Goal: Task Accomplishment & Management: Use online tool/utility

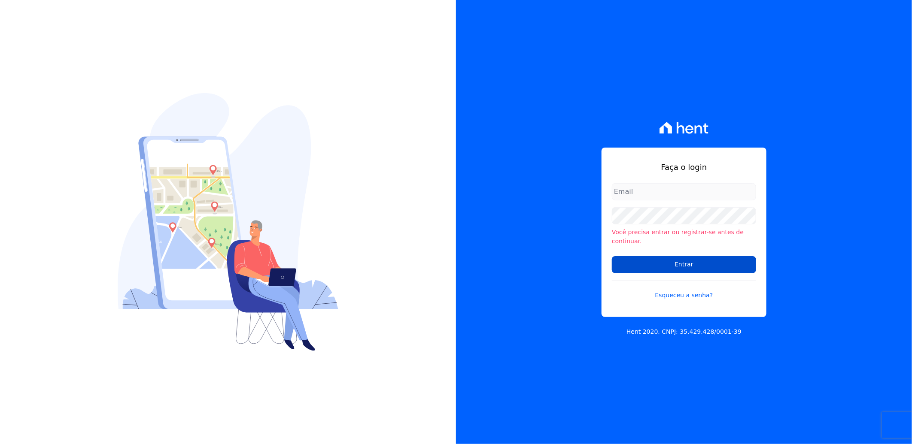
type input "[PERSON_NAME][EMAIL_ADDRESS][PERSON_NAME][DOMAIN_NAME]"
click at [681, 259] on input "Entrar" at bounding box center [684, 264] width 144 height 17
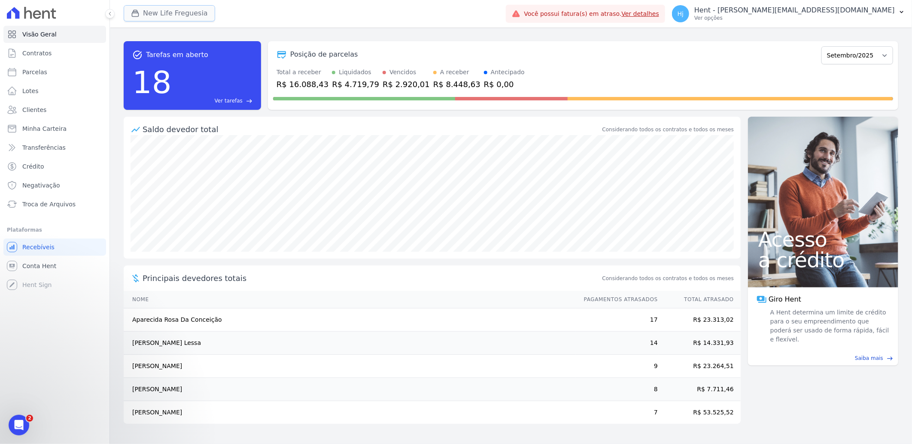
click at [192, 13] on button "New Life Freguesia" at bounding box center [169, 13] width 91 height 16
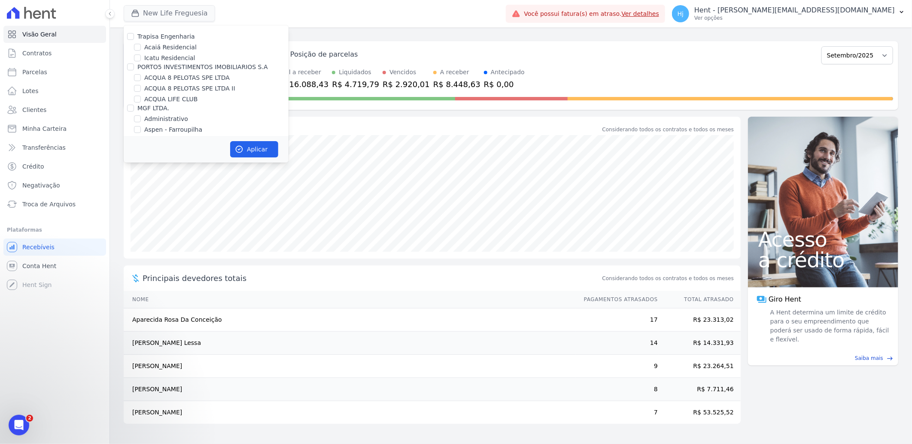
scroll to position [3455, 0]
click at [139, 179] on input "Mugango - Viva Iguaçu" at bounding box center [137, 182] width 7 height 7
checkbox input "true"
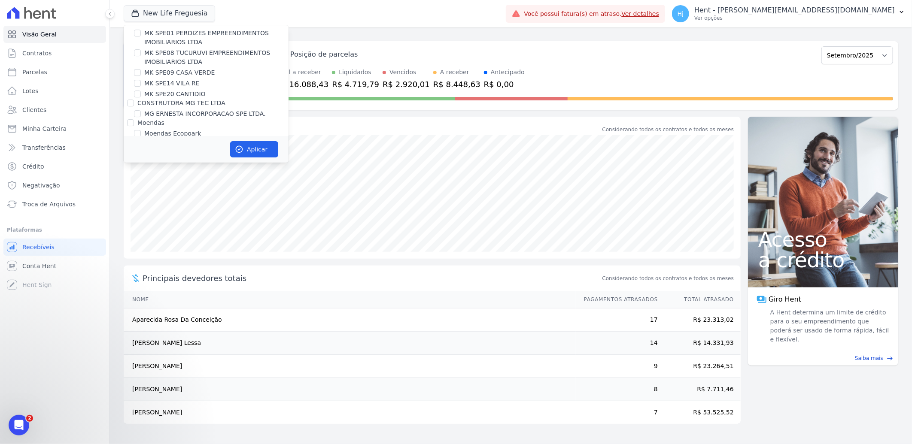
scroll to position [3836, 0]
click at [134, 192] on input "New Life Freguesia" at bounding box center [137, 195] width 7 height 7
checkbox input "false"
click at [248, 149] on button "Aplicar" at bounding box center [254, 149] width 48 height 16
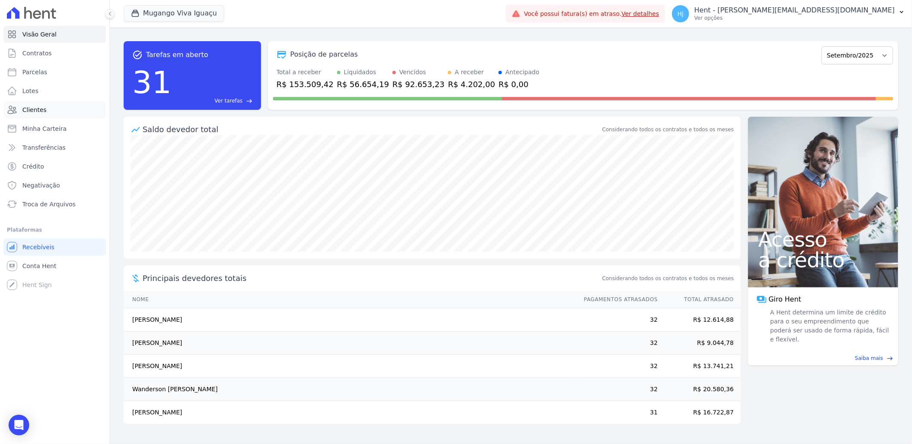
click at [43, 108] on span "Clientes" at bounding box center [34, 110] width 24 height 9
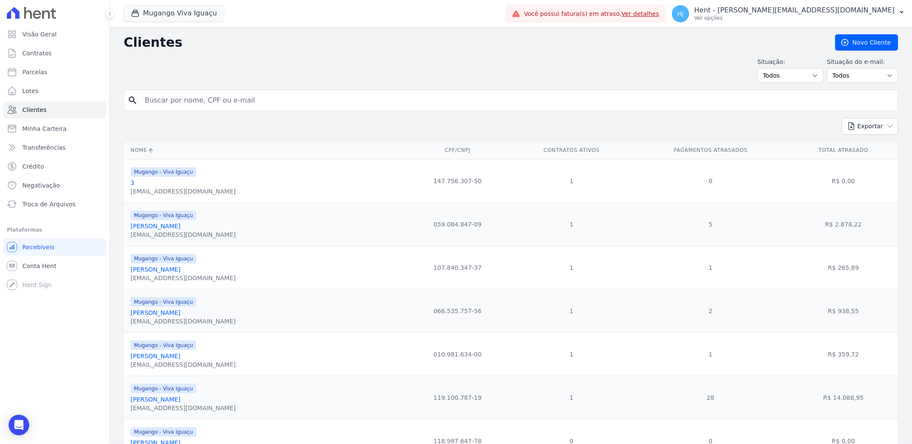
click at [216, 100] on input "search" at bounding box center [517, 100] width 755 height 17
paste input "Cintia Cristina Dos Santos Ferreira"
type input "Cintia Cristina Dos Santos Ferreira"
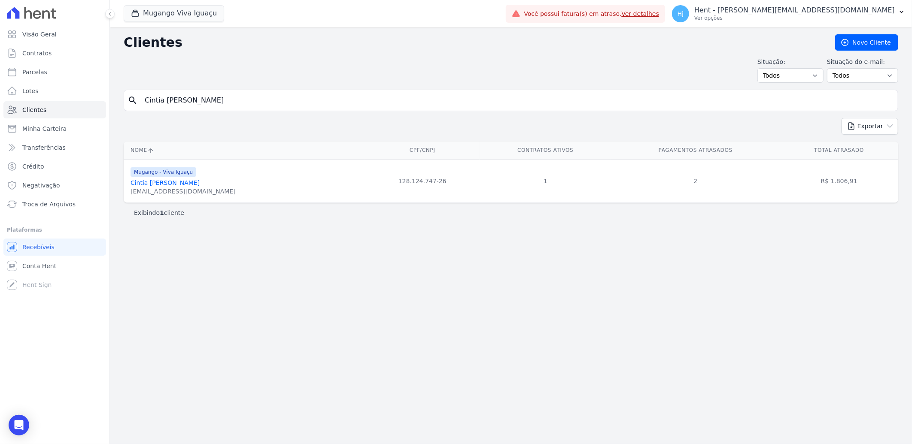
click at [195, 182] on link "Cintia Cristina Dos Santos Ferreira" at bounding box center [165, 182] width 69 height 7
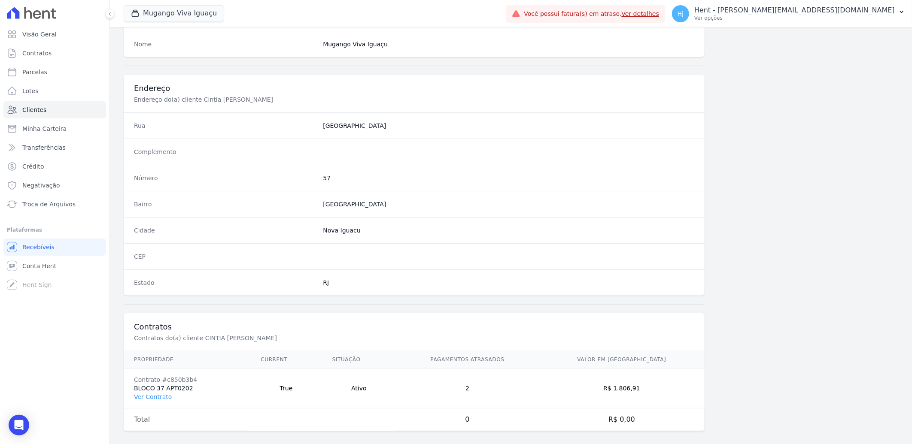
scroll to position [360, 0]
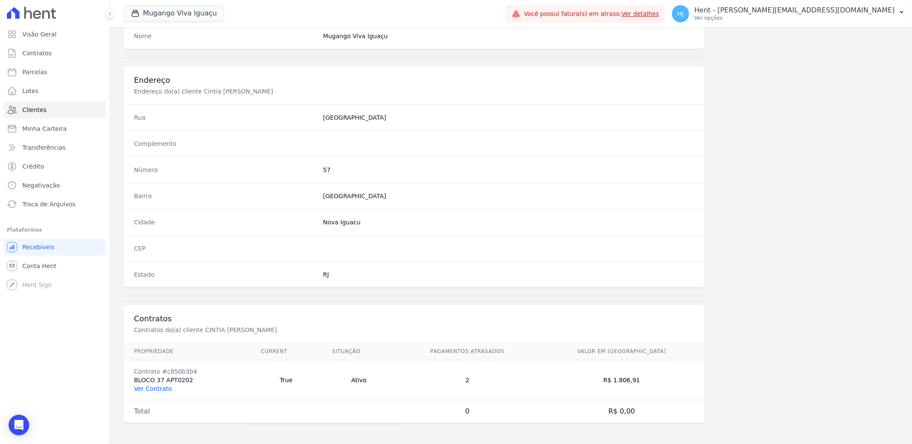
click at [156, 386] on link "Ver Contrato" at bounding box center [153, 389] width 38 height 7
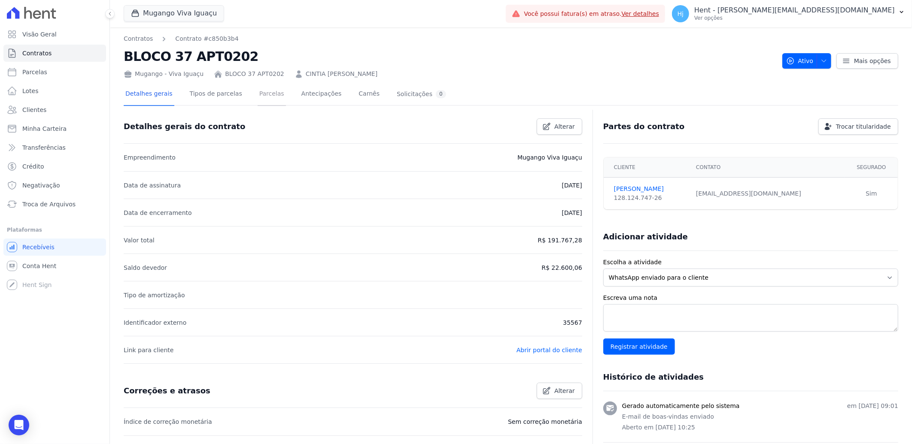
click at [258, 95] on link "Parcelas" at bounding box center [272, 94] width 28 height 23
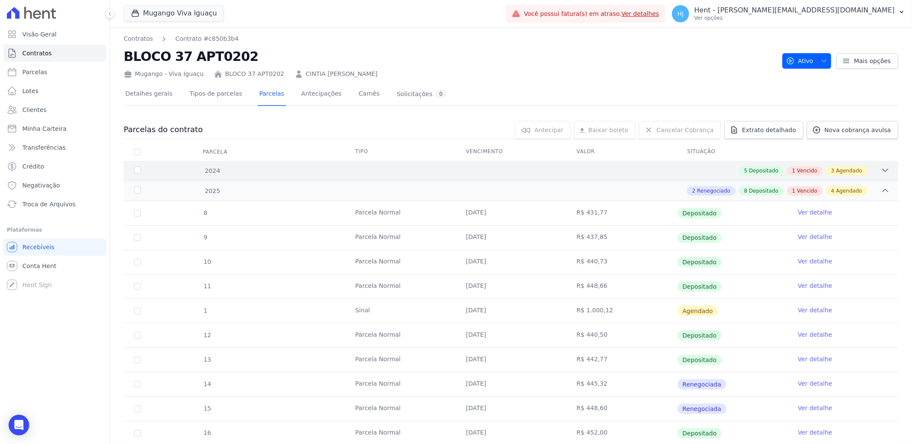
click at [615, 176] on div "2024 5 Depositado 1 Vencido 3 Agendado" at bounding box center [511, 171] width 775 height 20
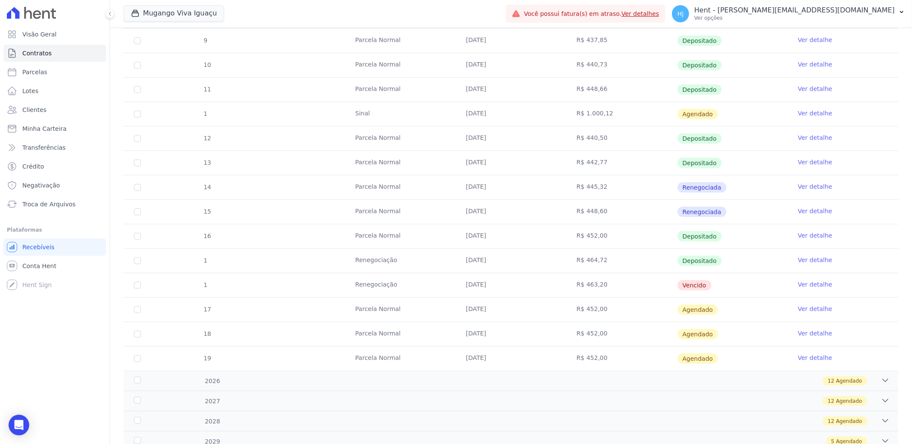
scroll to position [451, 0]
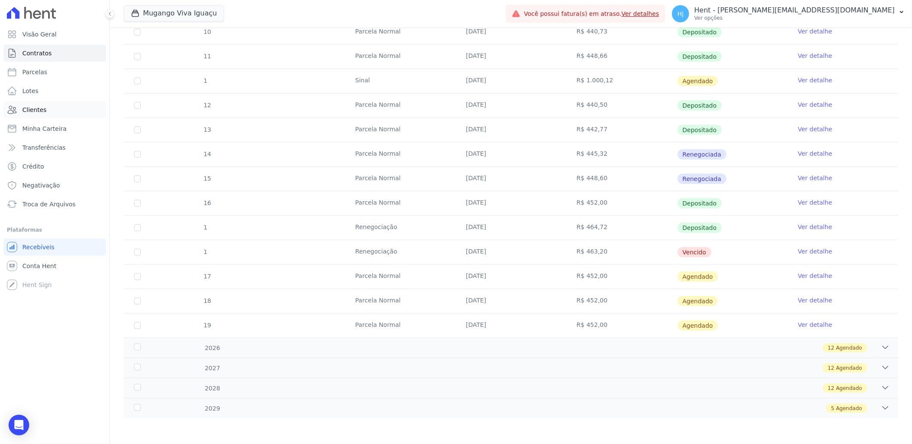
click at [30, 108] on span "Clientes" at bounding box center [34, 110] width 24 height 9
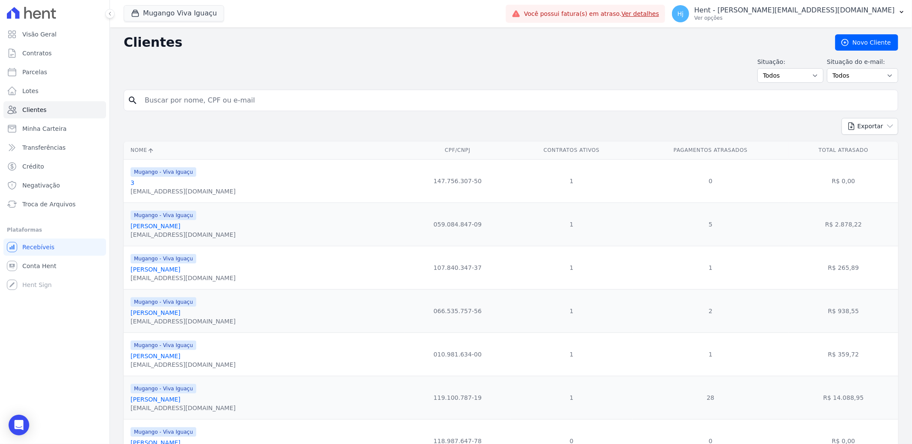
click at [237, 101] on input "search" at bounding box center [517, 100] width 755 height 17
paste input "Clebson Dos Santos Souza"
type input "Clebson Dos Santos Souza"
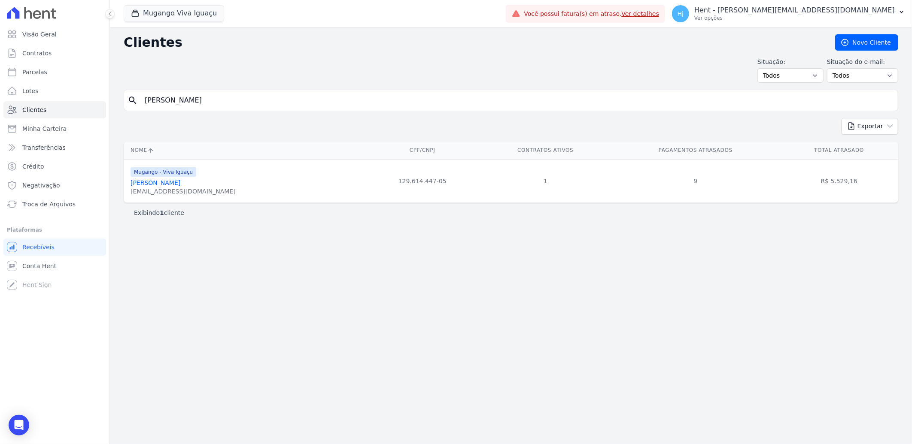
click at [180, 179] on link "Clebson Dos Santos Souza" at bounding box center [156, 182] width 50 height 7
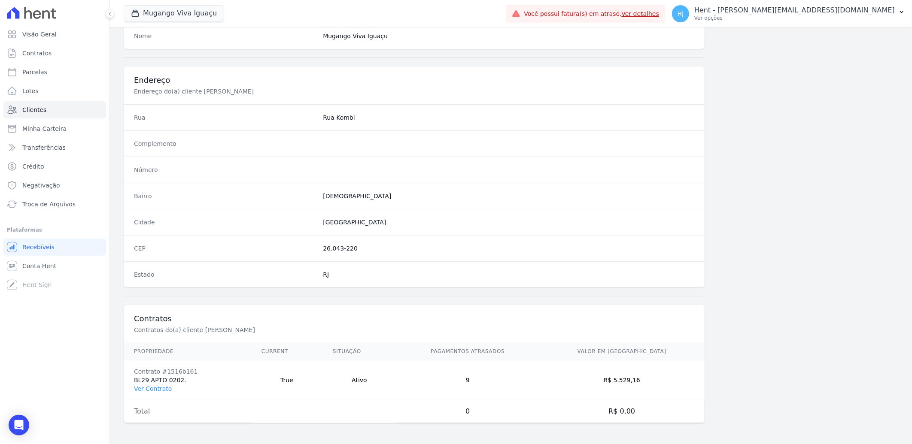
scroll to position [360, 0]
click at [158, 391] on link "Ver Contrato" at bounding box center [153, 389] width 38 height 7
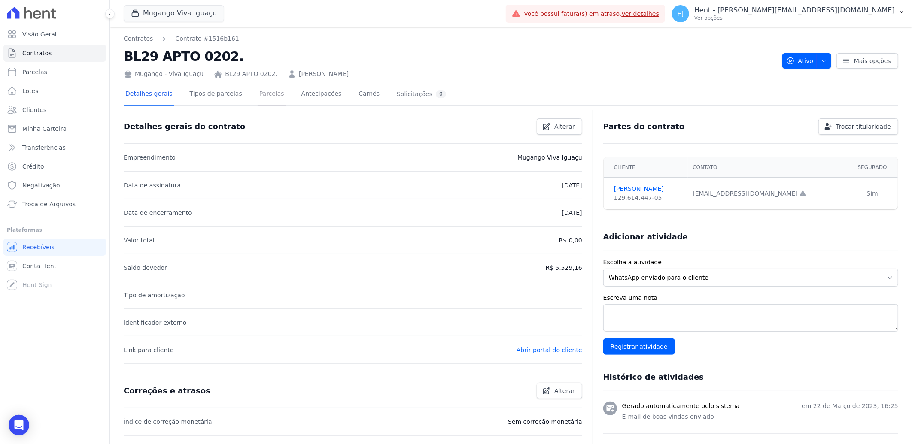
click at [264, 99] on link "Parcelas" at bounding box center [272, 94] width 28 height 23
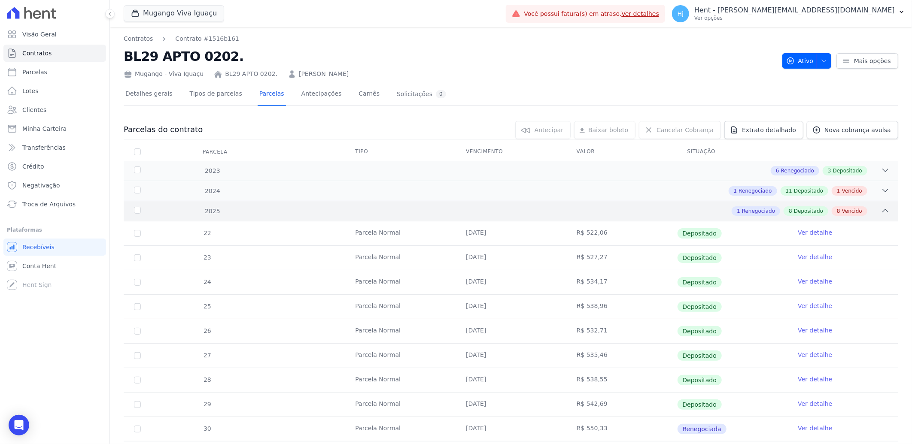
click at [614, 210] on div "1 Renegociado 8 Depositado 8 Vencido" at bounding box center [549, 211] width 681 height 9
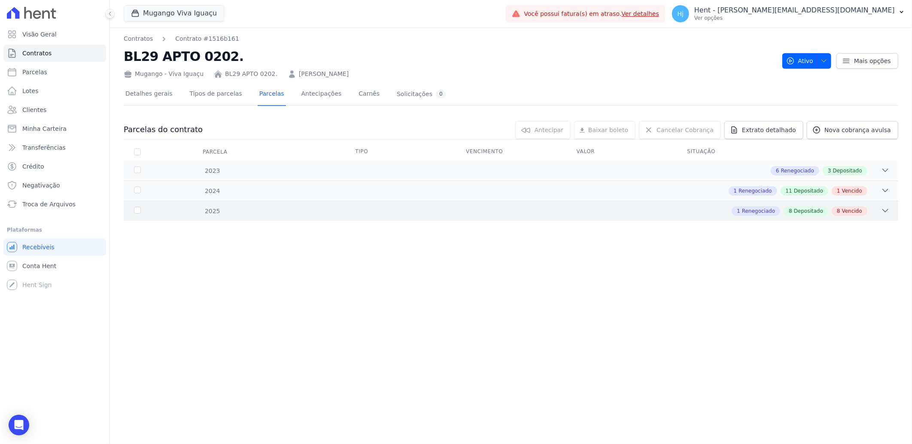
click at [614, 210] on div "1 Renegociado 8 Depositado 8 Vencido" at bounding box center [549, 211] width 681 height 9
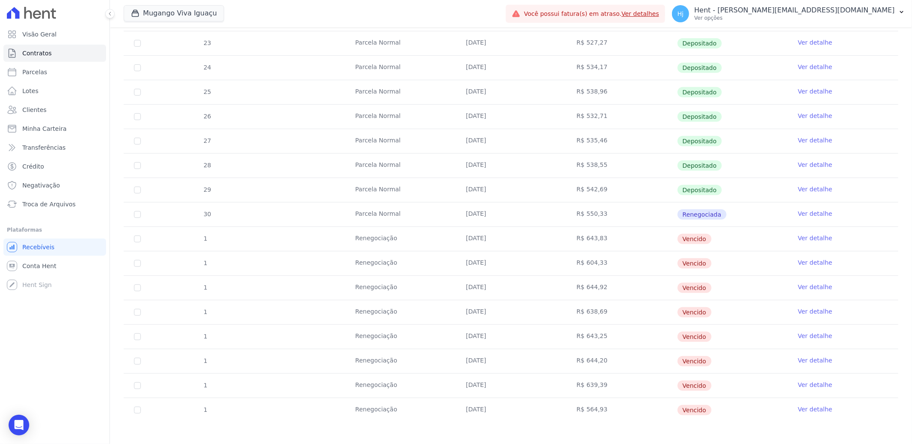
scroll to position [218, 0]
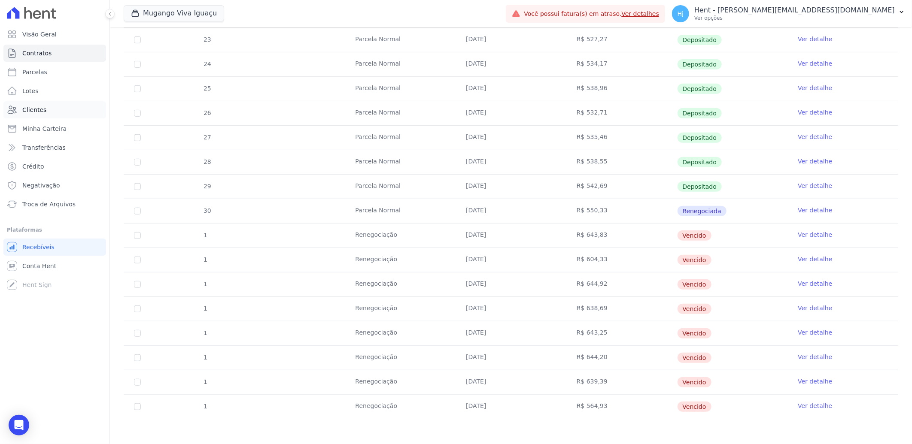
click at [36, 108] on span "Clientes" at bounding box center [34, 110] width 24 height 9
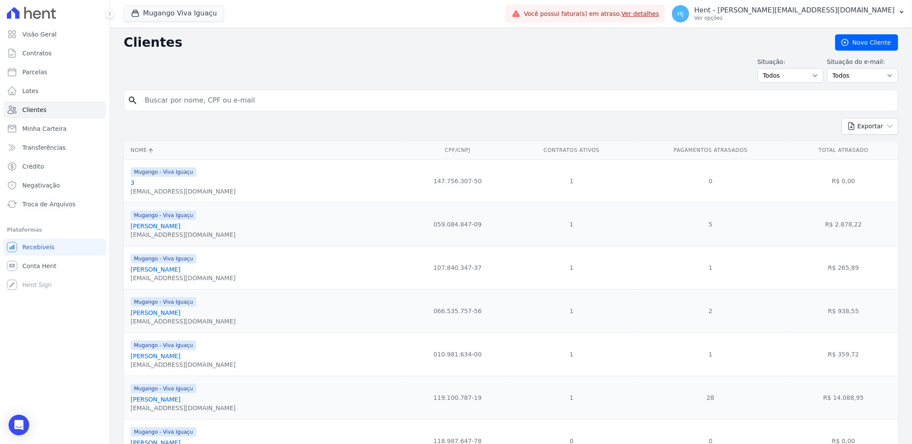
click at [285, 100] on input "search" at bounding box center [517, 100] width 755 height 17
paste input "Marcelo Alves Martinelli"
type input "Marcelo Alves Martinelli"
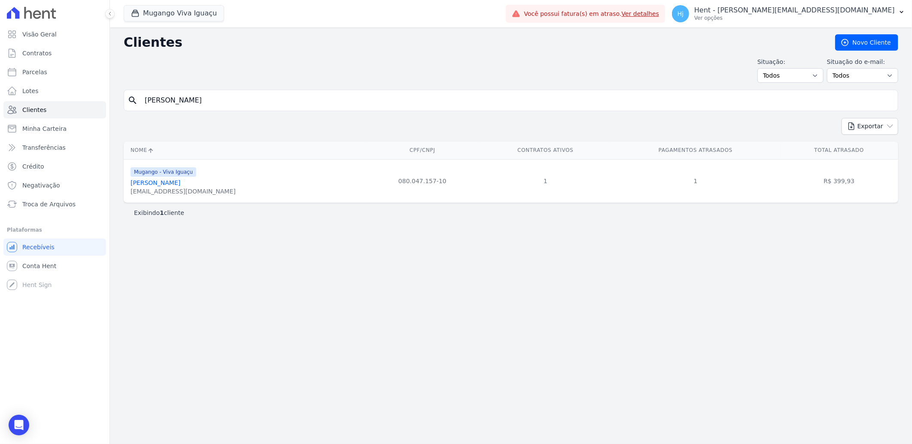
click at [161, 188] on div "marceloalvesmartinellimartinel@gmail.com" at bounding box center [183, 191] width 105 height 9
click at [164, 182] on link "Marcelo Alves Martinelli" at bounding box center [156, 182] width 50 height 7
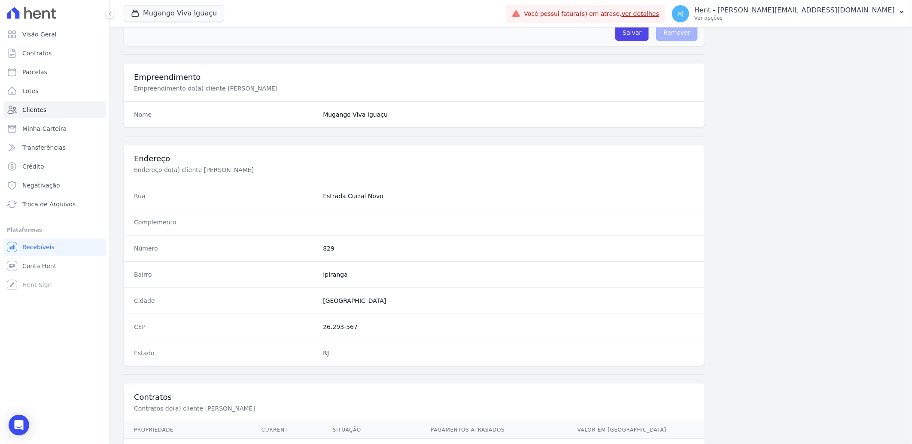
scroll to position [360, 0]
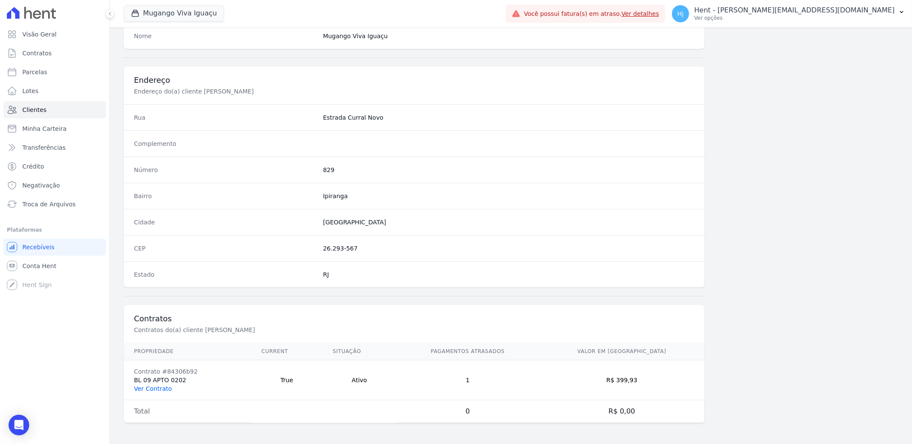
click at [150, 390] on link "Ver Contrato" at bounding box center [153, 389] width 38 height 7
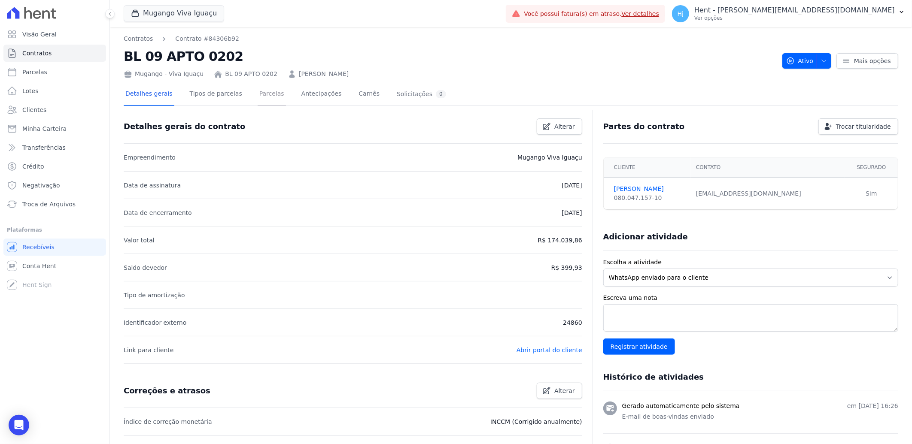
click at [259, 94] on link "Parcelas" at bounding box center [272, 94] width 28 height 23
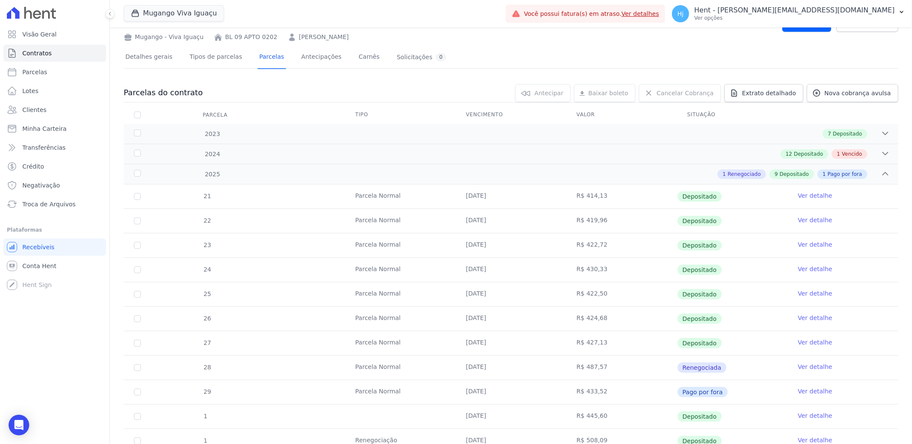
scroll to position [71, 0]
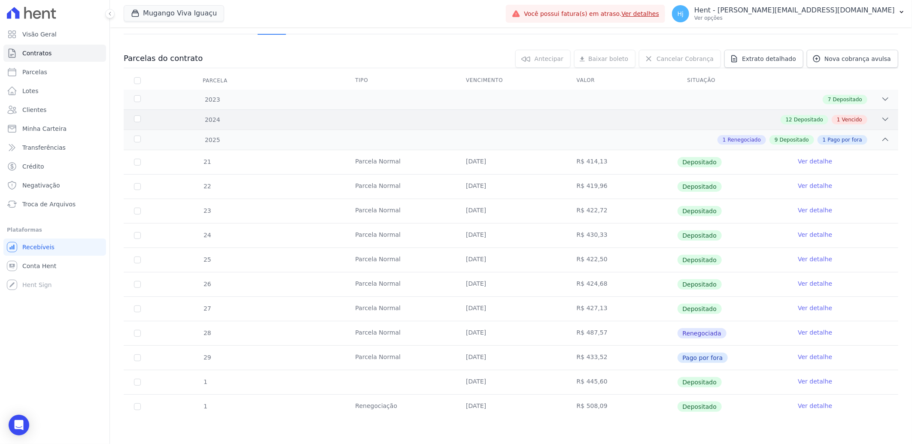
click at [775, 119] on div "12 Depositado 1 Vencido" at bounding box center [549, 119] width 681 height 9
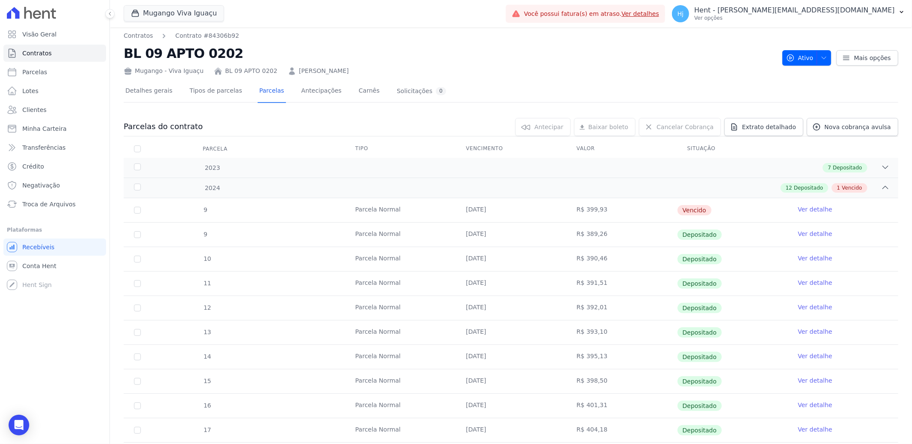
scroll to position [0, 0]
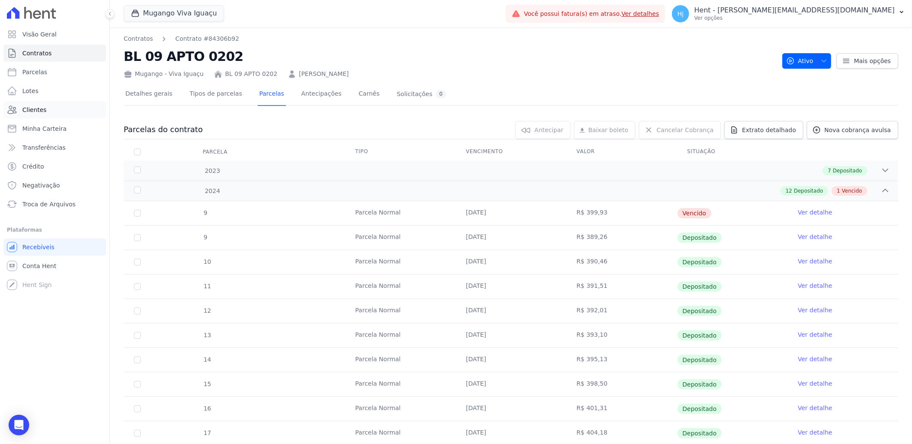
click at [32, 109] on span "Clientes" at bounding box center [34, 110] width 24 height 9
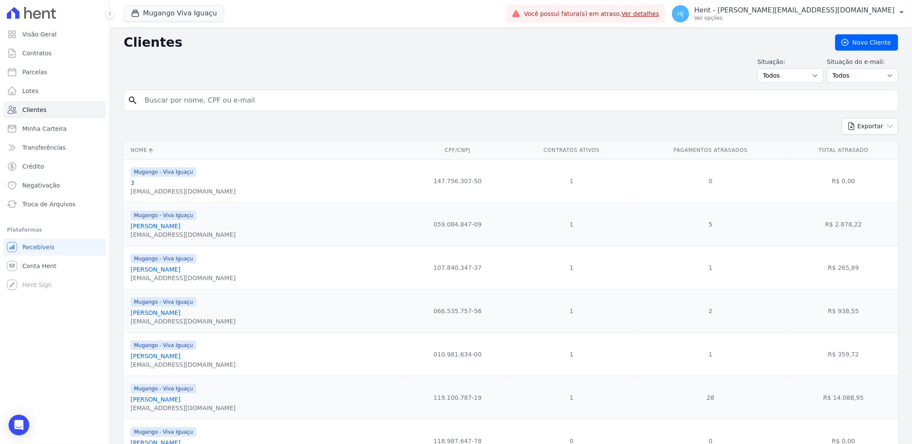
click at [196, 93] on input "search" at bounding box center [517, 100] width 755 height 17
paste input "Adriana Campos Maia"
type input "Adriana Campos Maia"
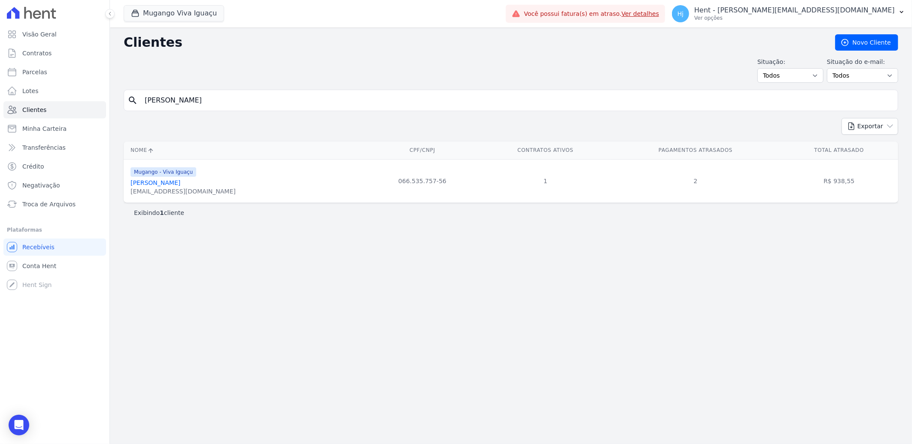
click at [149, 182] on link "Adriana Campos Maia" at bounding box center [156, 182] width 50 height 7
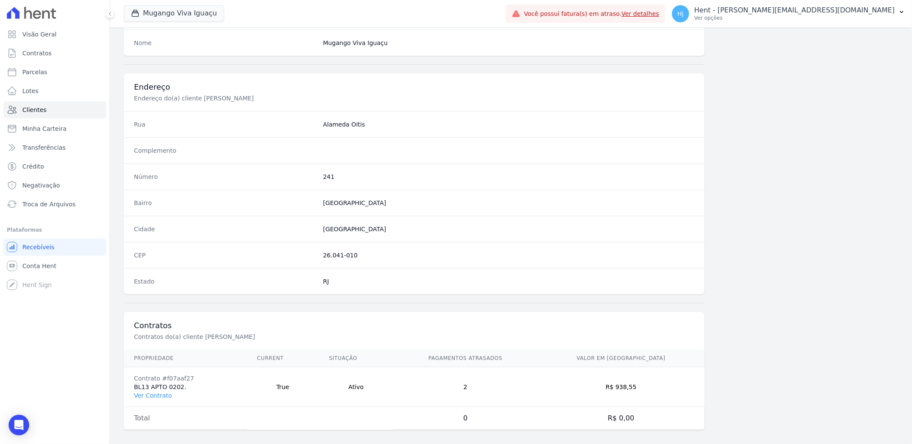
scroll to position [360, 0]
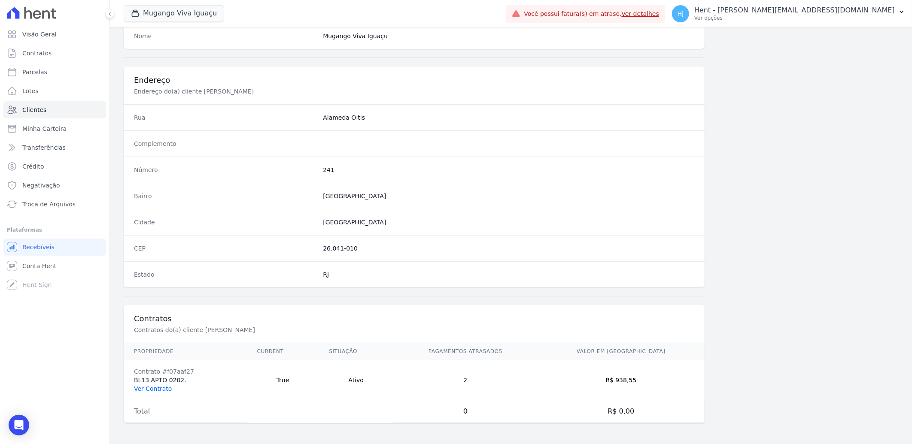
click at [154, 389] on link "Ver Contrato" at bounding box center [153, 389] width 38 height 7
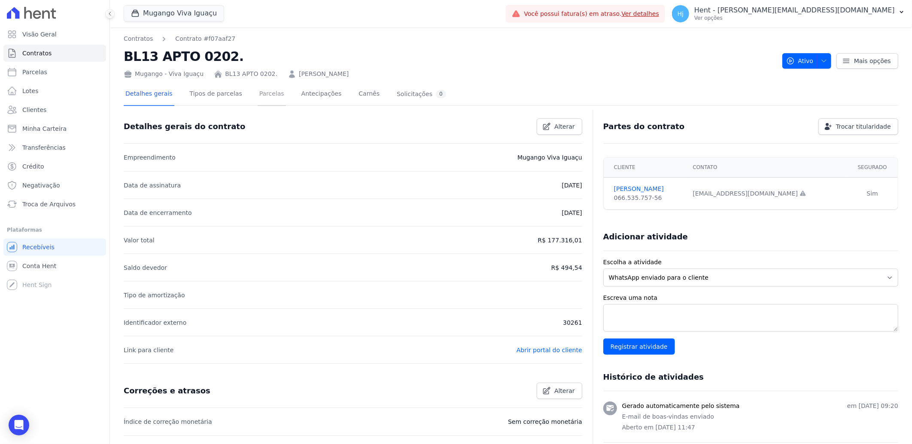
click at [258, 97] on link "Parcelas" at bounding box center [272, 94] width 28 height 23
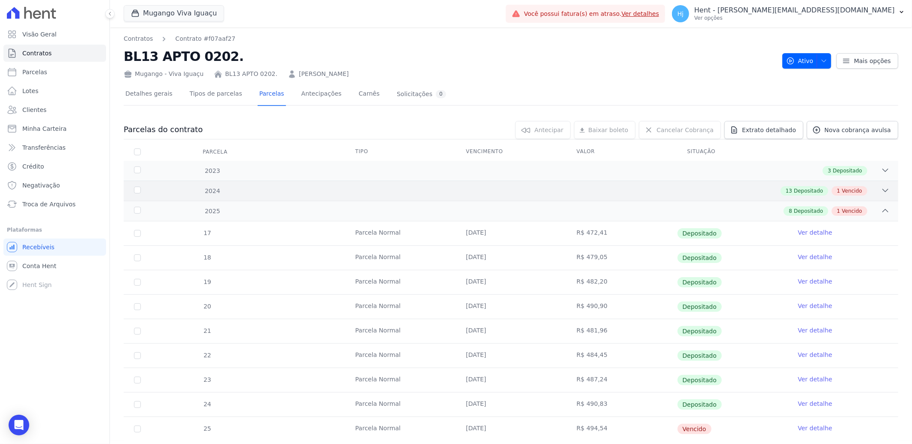
click at [527, 182] on div "2024 13 Depositado 1 Vencido" at bounding box center [511, 191] width 775 height 20
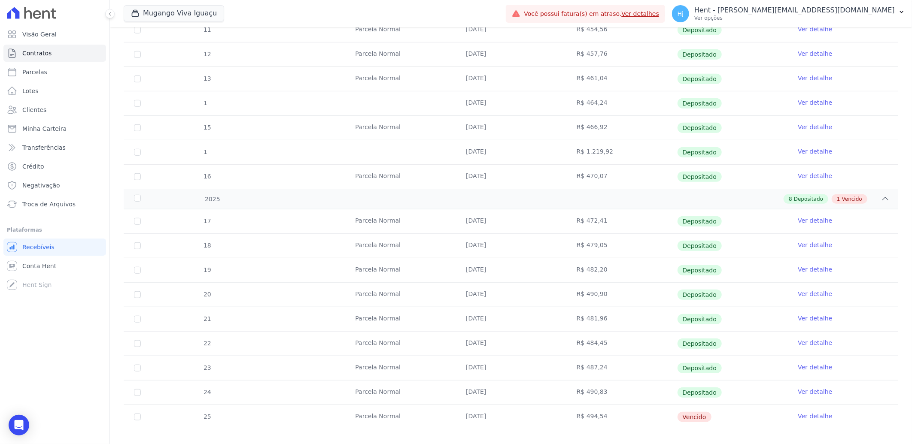
scroll to position [366, 0]
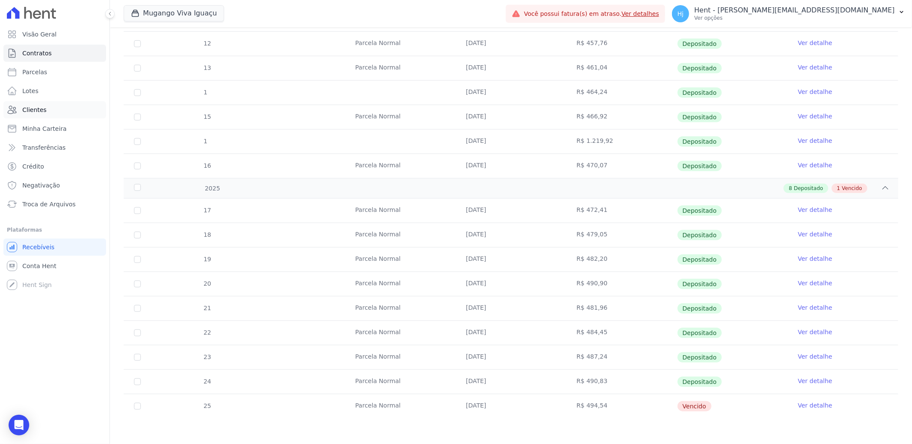
click at [37, 106] on span "Clientes" at bounding box center [34, 110] width 24 height 9
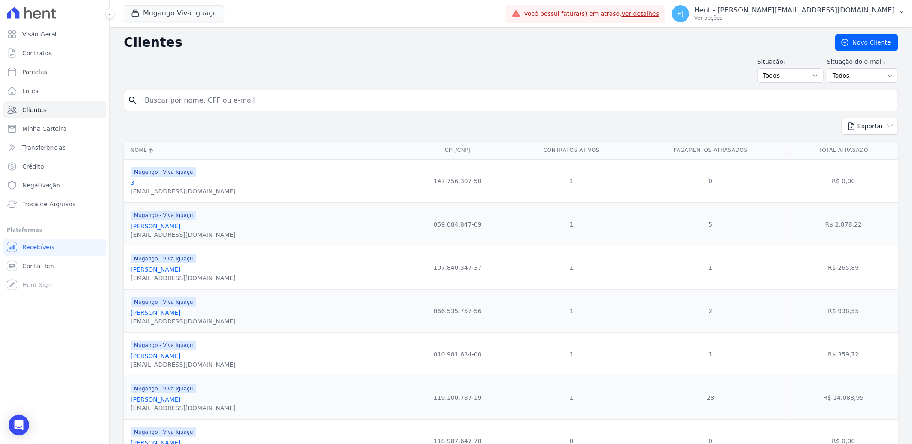
click at [231, 103] on input "search" at bounding box center [517, 100] width 755 height 17
paste input "Alexandro Da Luz Maia"
type input "Alexandro Da Luz Maia"
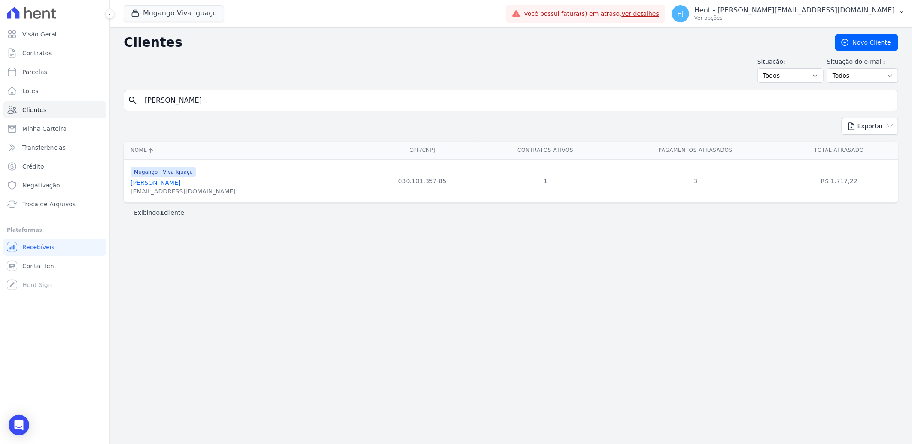
click at [171, 181] on link "Alexandro Da Luz Maia" at bounding box center [156, 182] width 50 height 7
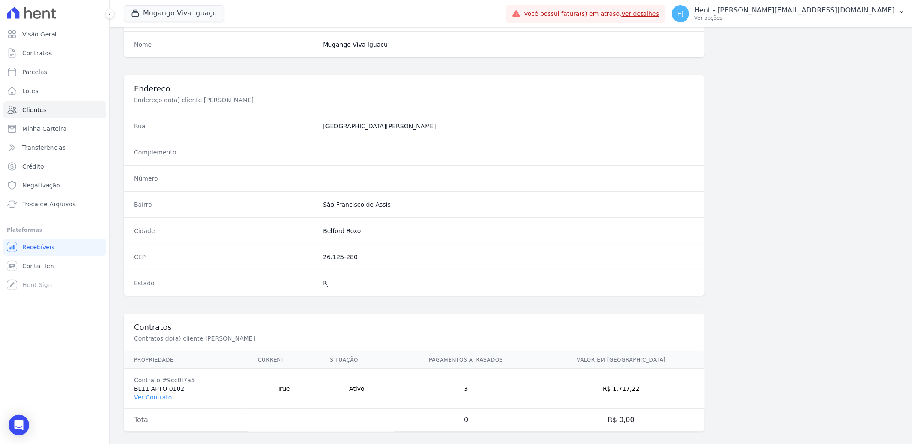
scroll to position [360, 0]
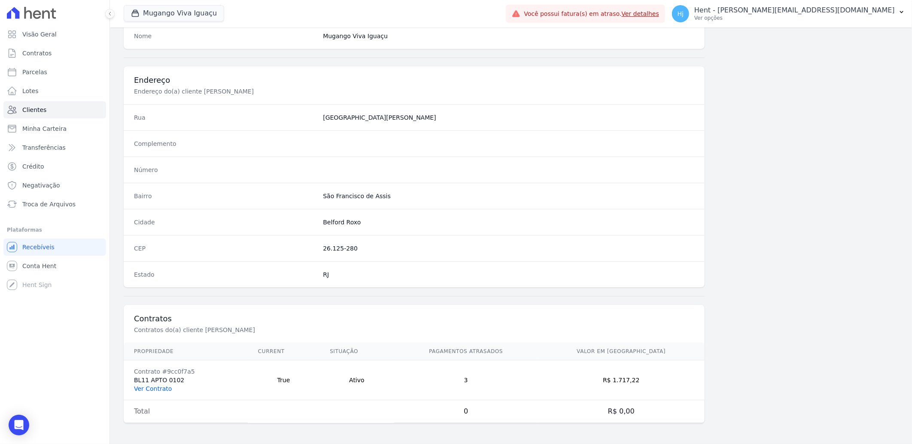
click at [157, 389] on link "Ver Contrato" at bounding box center [153, 389] width 38 height 7
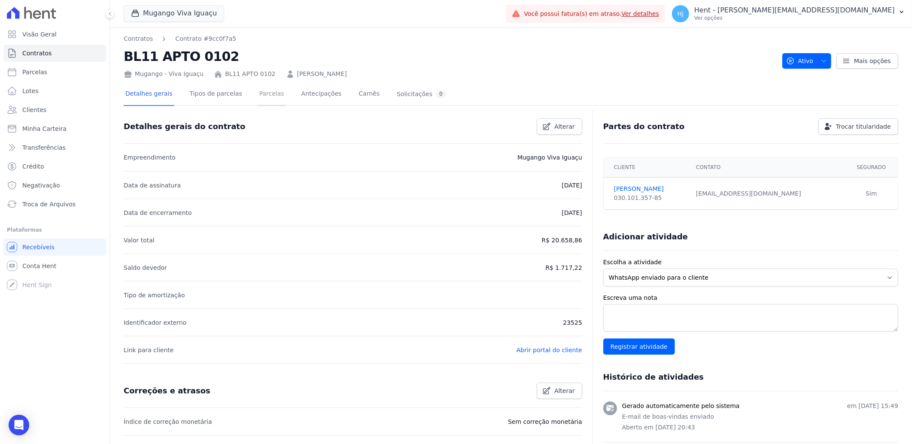
click at [262, 97] on link "Parcelas" at bounding box center [272, 94] width 28 height 23
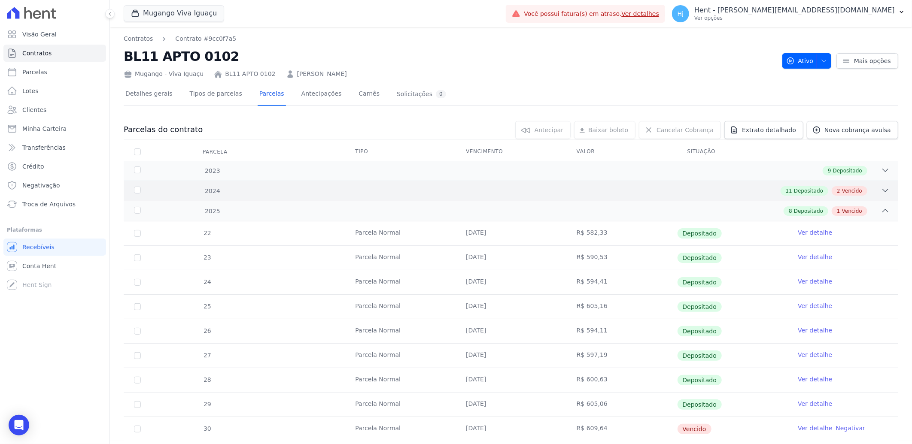
click at [578, 188] on div "11 Depositado 2 Vencido" at bounding box center [549, 190] width 681 height 9
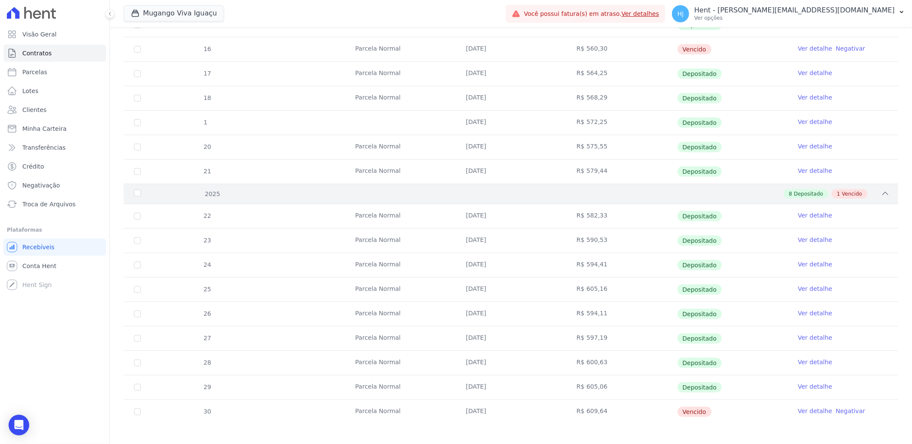
scroll to position [341, 0]
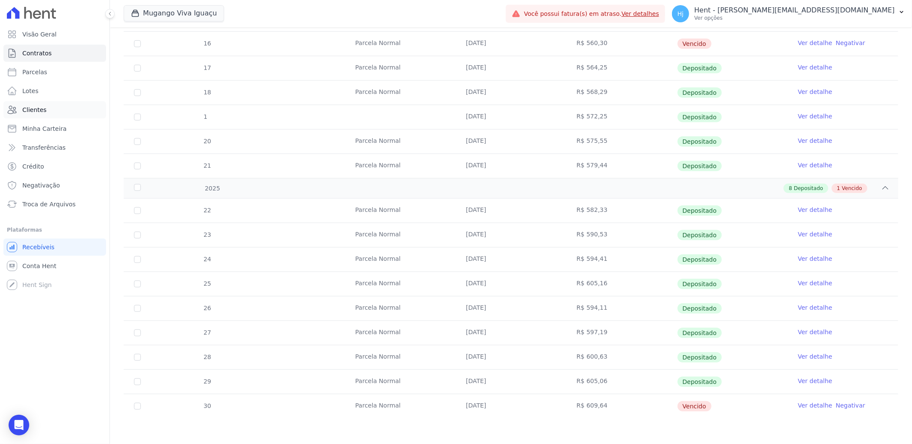
click at [37, 110] on span "Clientes" at bounding box center [34, 110] width 24 height 9
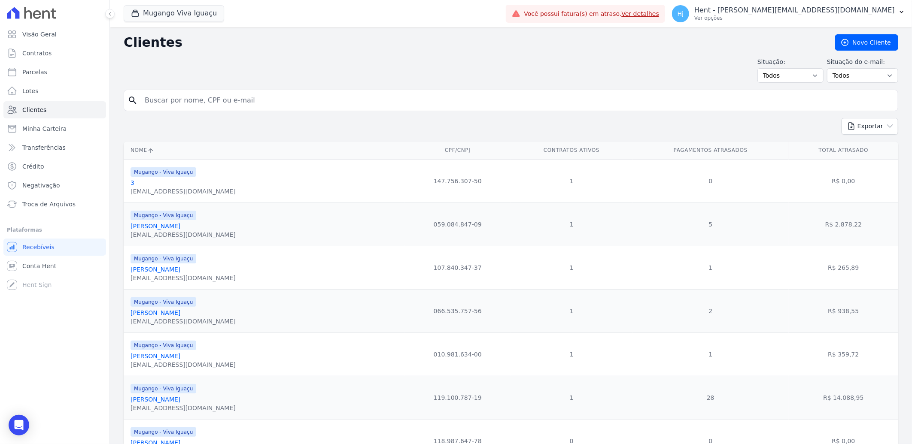
click at [195, 101] on input "search" at bounding box center [517, 100] width 755 height 17
paste input "Ana Carolina Vargas Da Silva"
type input "Ana Carolina Vargas Da Silva"
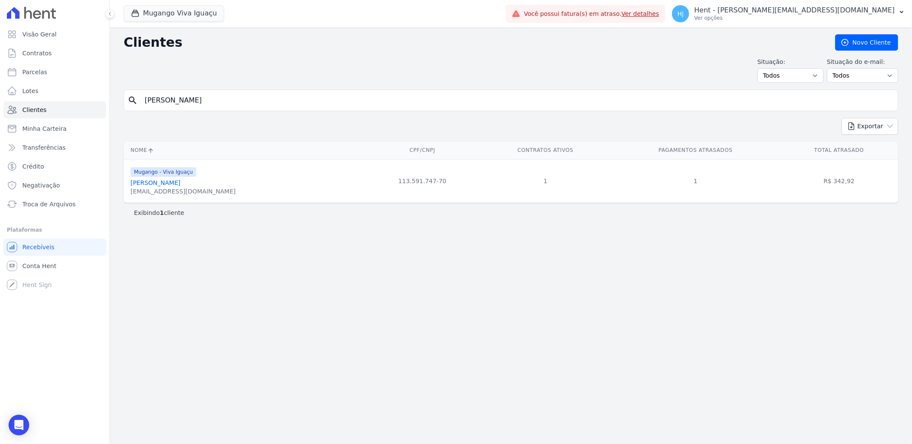
click at [159, 184] on link "Ana Carolina Vargas Da Silva" at bounding box center [156, 182] width 50 height 7
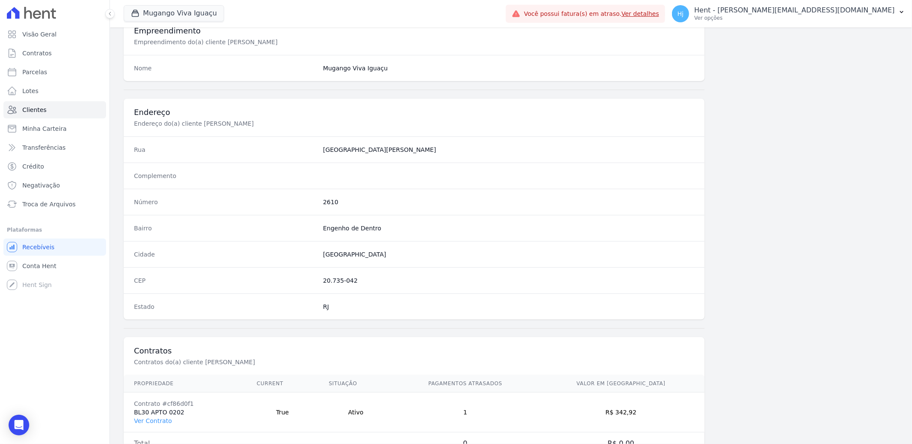
scroll to position [360, 0]
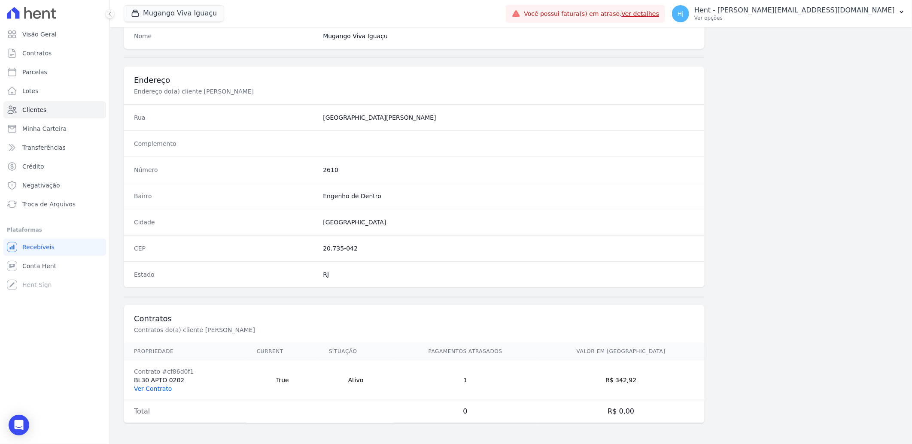
click at [157, 386] on link "Ver Contrato" at bounding box center [153, 389] width 38 height 7
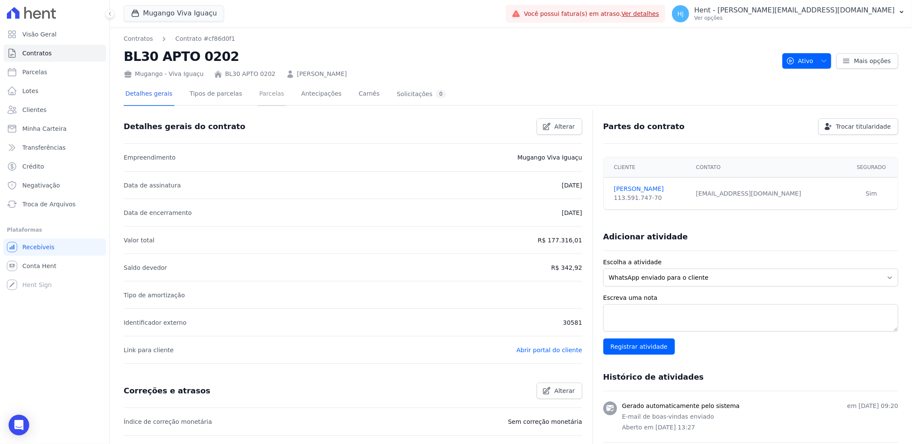
click at [259, 95] on link "Parcelas" at bounding box center [272, 94] width 28 height 23
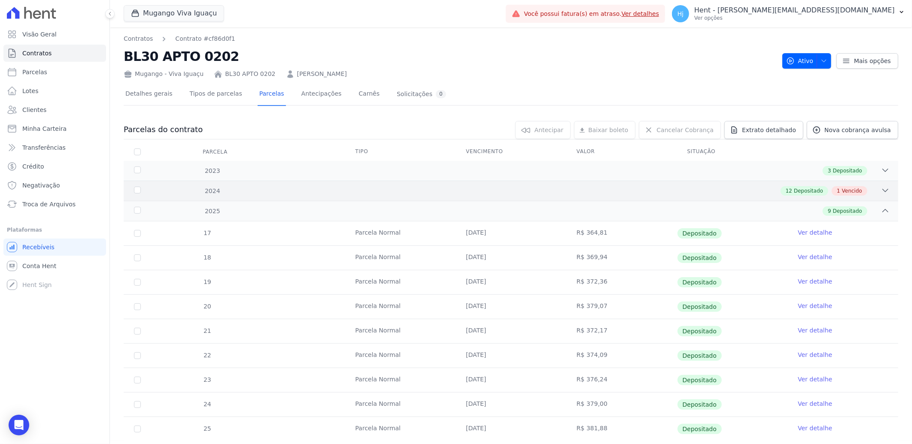
click at [565, 190] on div "12 Depositado 1 Vencido" at bounding box center [549, 190] width 681 height 9
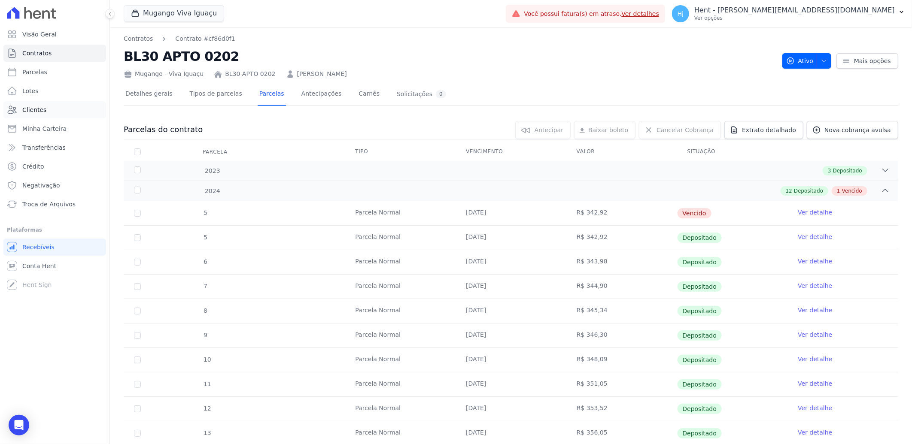
click at [46, 106] on link "Clientes" at bounding box center [54, 109] width 103 height 17
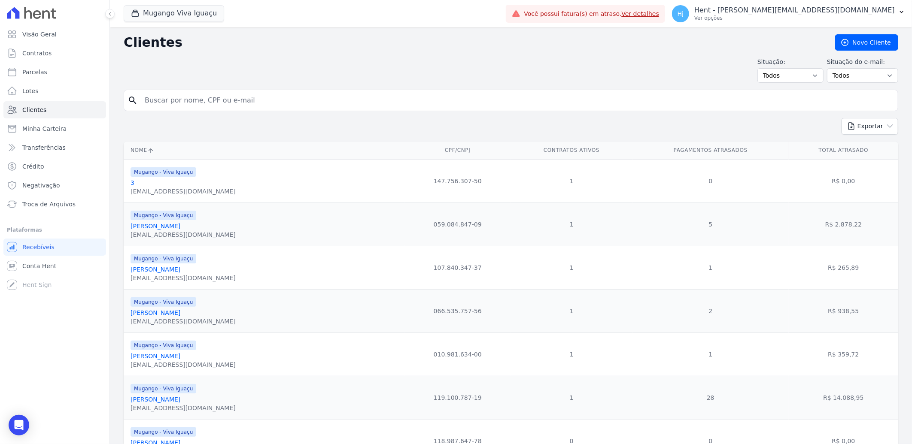
click at [297, 104] on input "search" at bounding box center [517, 100] width 755 height 17
paste input "Davi Pinto Santos"
type input "Davi Pinto Santos"
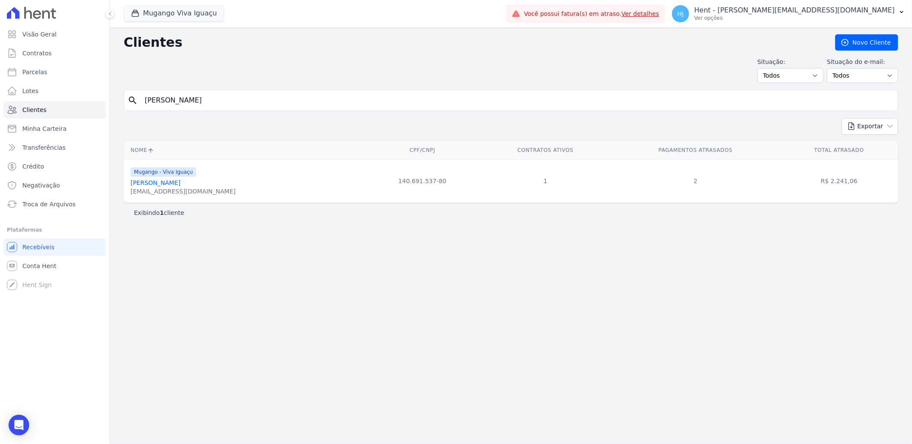
click at [168, 185] on link "Davi Pinto Santos" at bounding box center [156, 182] width 50 height 7
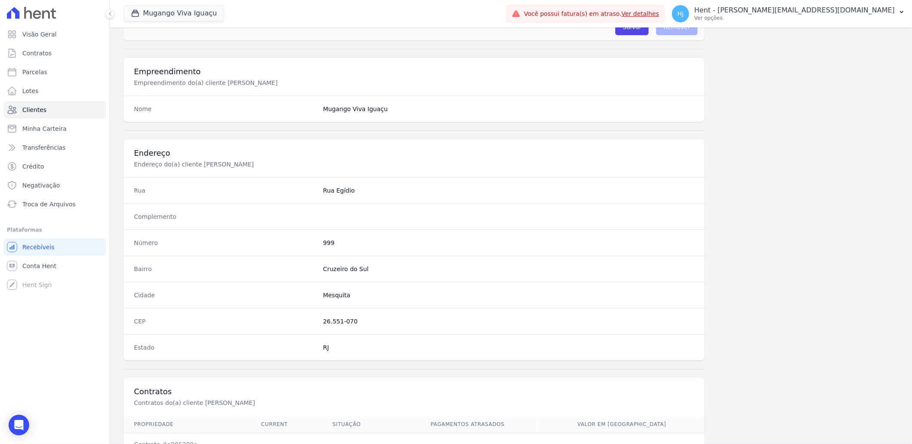
scroll to position [360, 0]
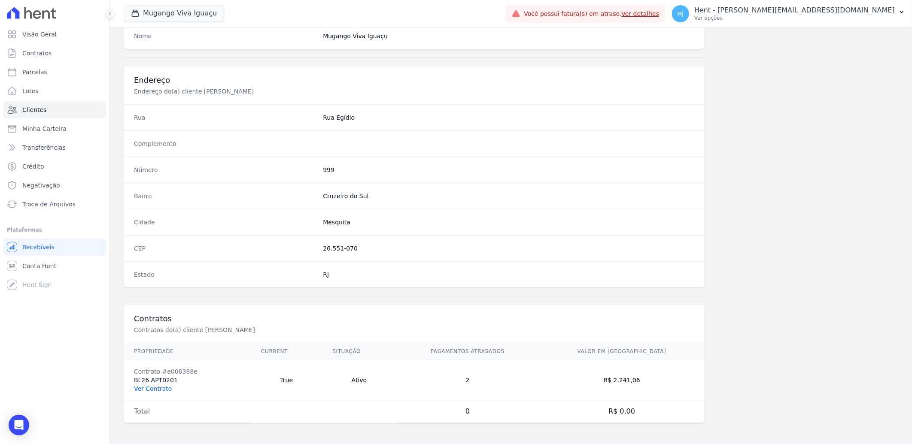
click at [152, 392] on link "Ver Contrato" at bounding box center [153, 389] width 38 height 7
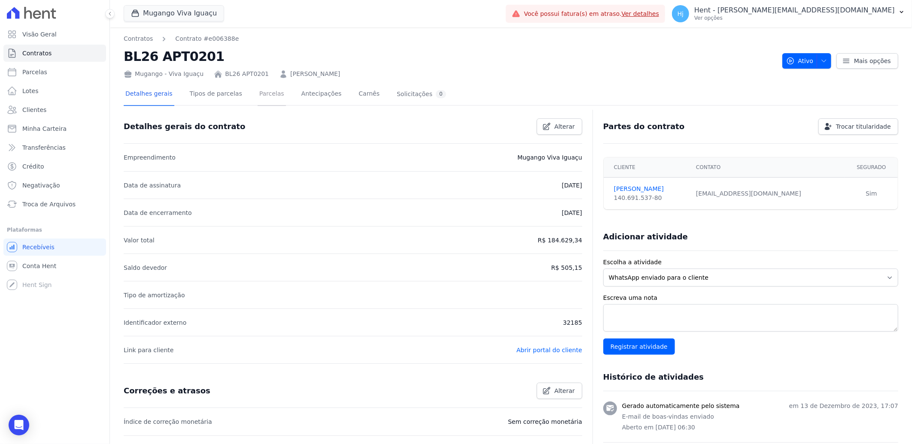
click at [258, 96] on link "Parcelas" at bounding box center [272, 94] width 28 height 23
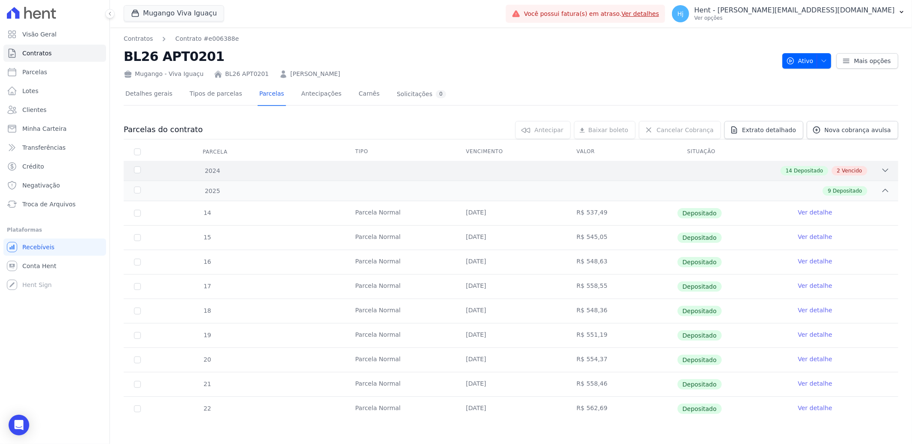
click at [520, 171] on div "14 Depositado 2 Vencido" at bounding box center [549, 170] width 681 height 9
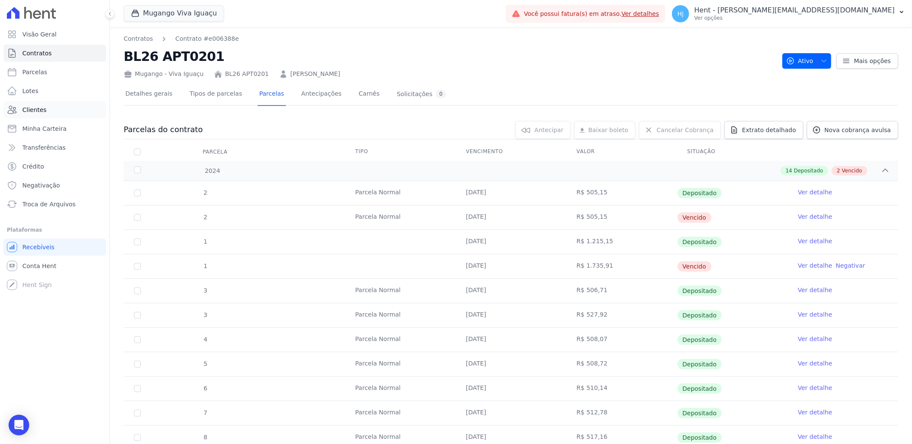
click at [33, 110] on span "Clientes" at bounding box center [34, 110] width 24 height 9
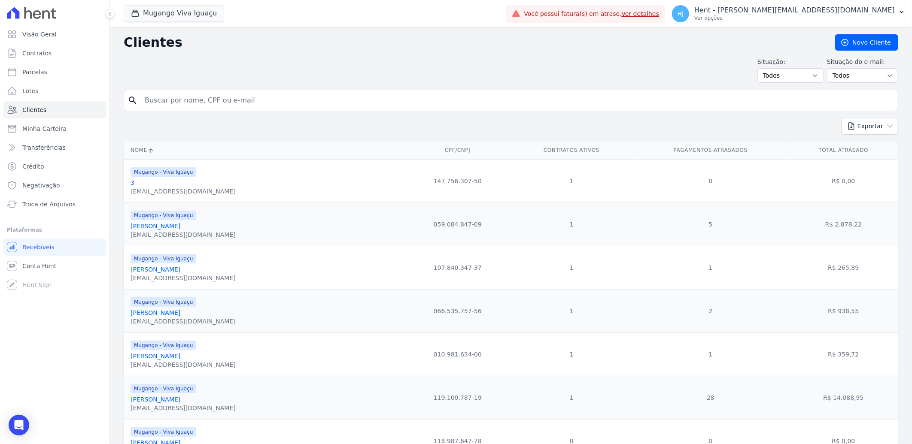
click at [304, 96] on input "search" at bounding box center [517, 100] width 755 height 17
paste input "Igor Da Silva Correa"
type input "Igor Da Silva Correa"
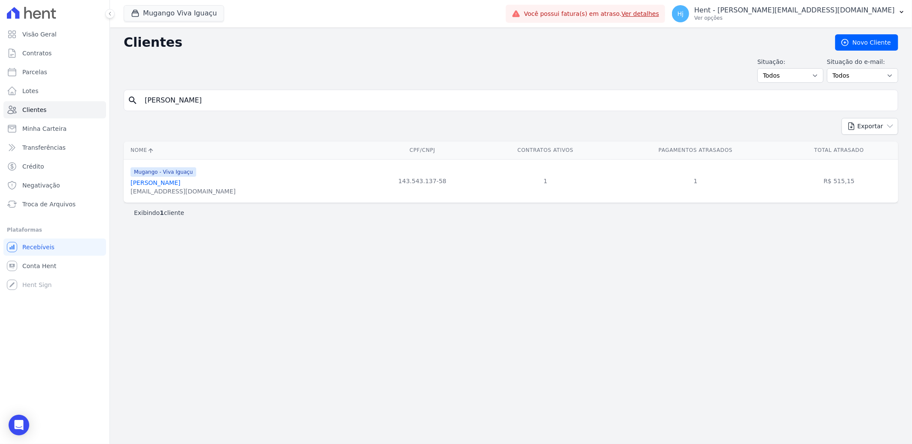
click at [170, 184] on link "Igor Da Silva Correa" at bounding box center [156, 182] width 50 height 7
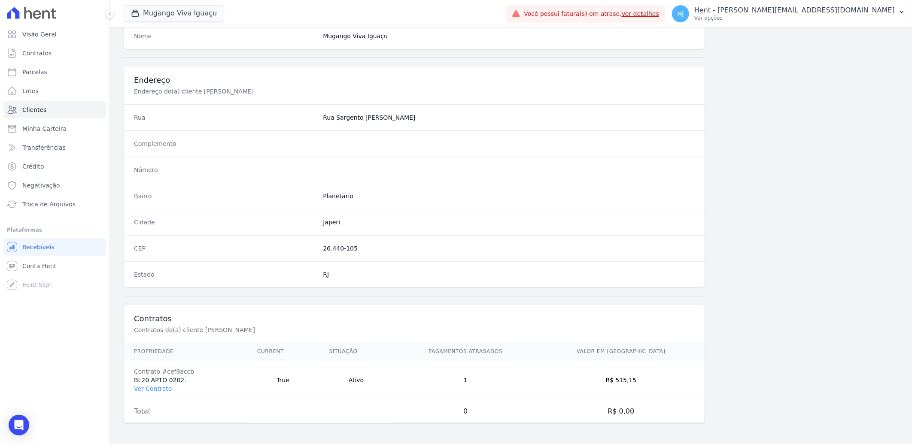
scroll to position [360, 0]
click at [159, 387] on link "Ver Contrato" at bounding box center [153, 389] width 38 height 7
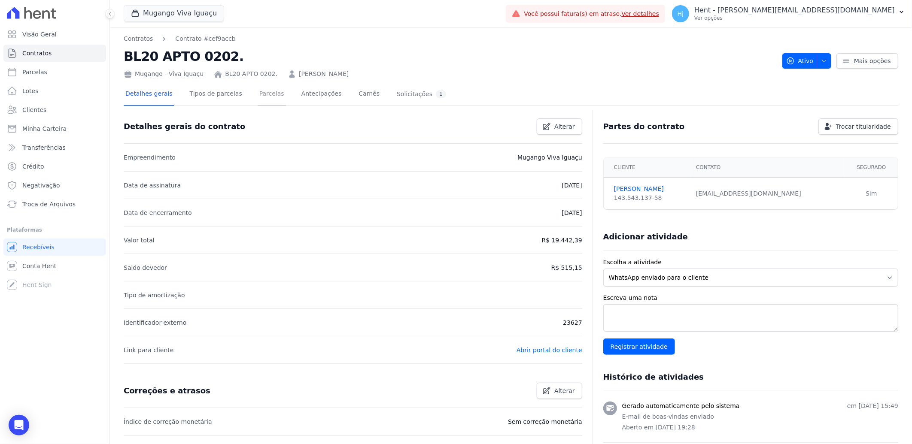
click at [261, 93] on link "Parcelas" at bounding box center [272, 94] width 28 height 23
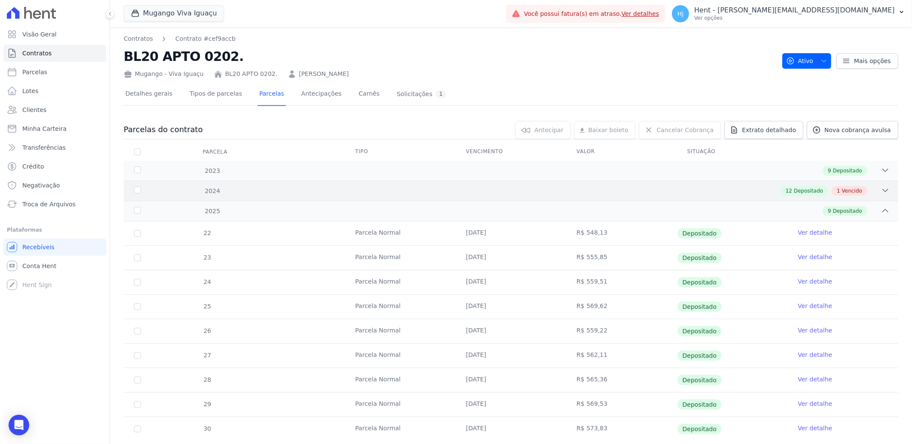
click at [678, 189] on div "12 Depositado 1 Vencido" at bounding box center [549, 190] width 681 height 9
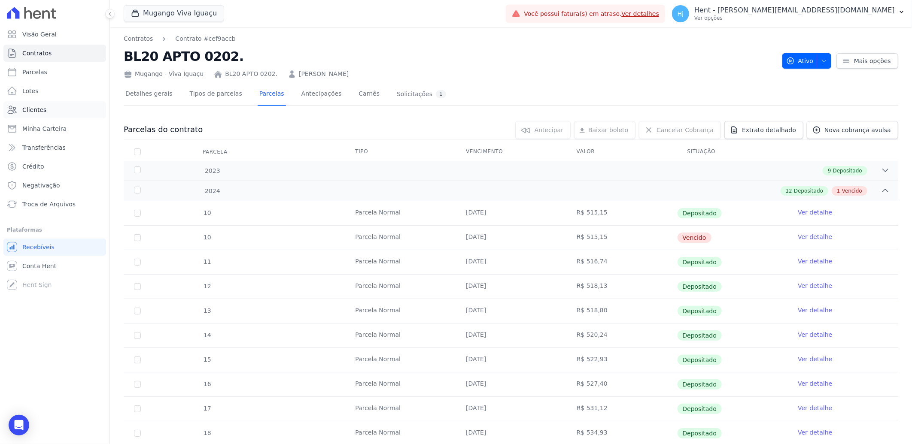
click at [33, 110] on span "Clientes" at bounding box center [34, 110] width 24 height 9
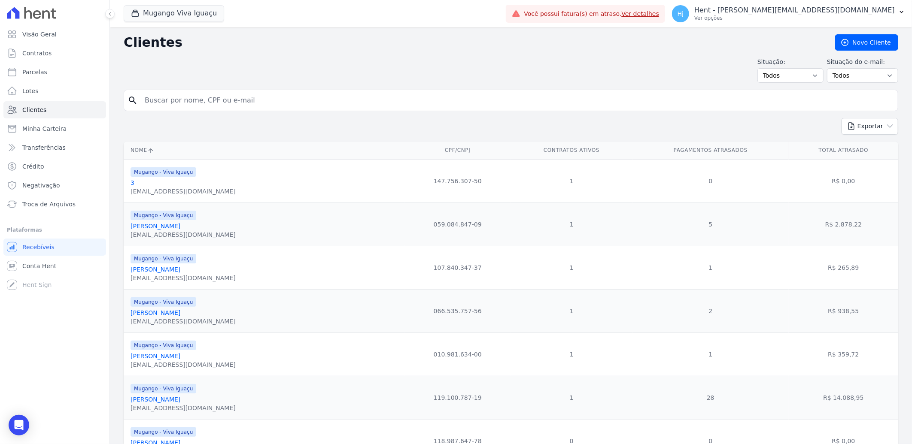
click at [199, 100] on input "search" at bounding box center [517, 100] width 755 height 17
paste input "Nathalia Santana Do Nascimento"
type input "Nathalia Santana Do Nascimento"
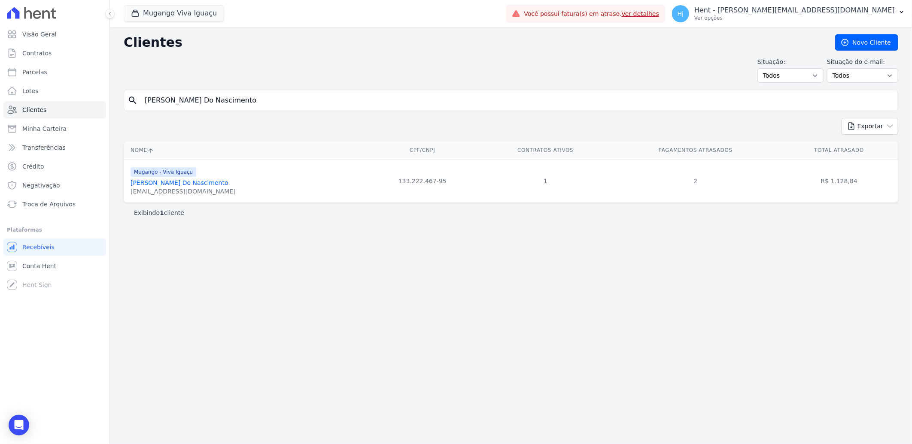
click at [204, 183] on link "Nathalia Santana Do Nascimento" at bounding box center [180, 182] width 98 height 7
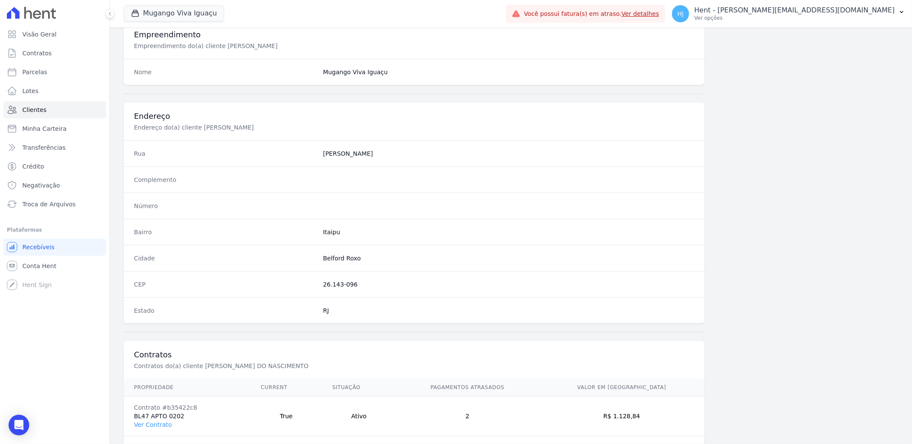
scroll to position [360, 0]
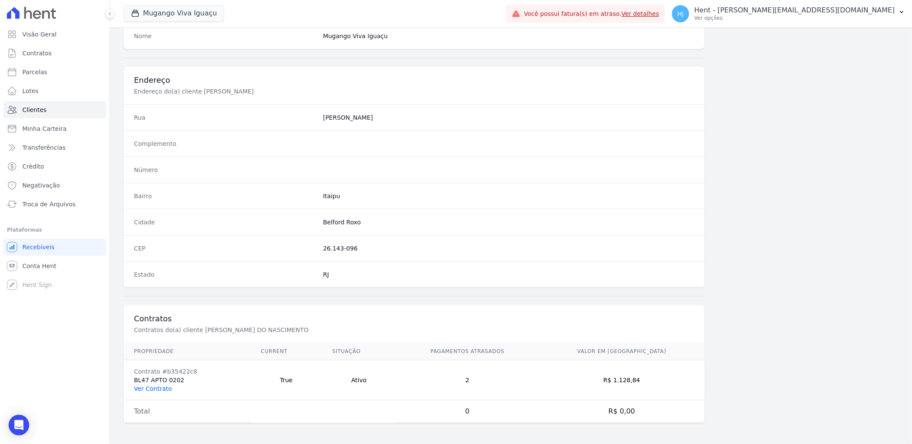
click at [161, 389] on link "Ver Contrato" at bounding box center [153, 389] width 38 height 7
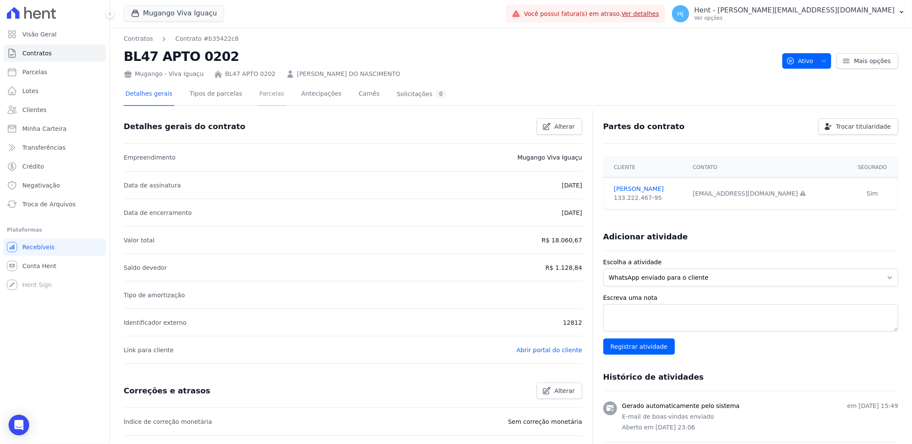
click at [258, 91] on link "Parcelas" at bounding box center [272, 94] width 28 height 23
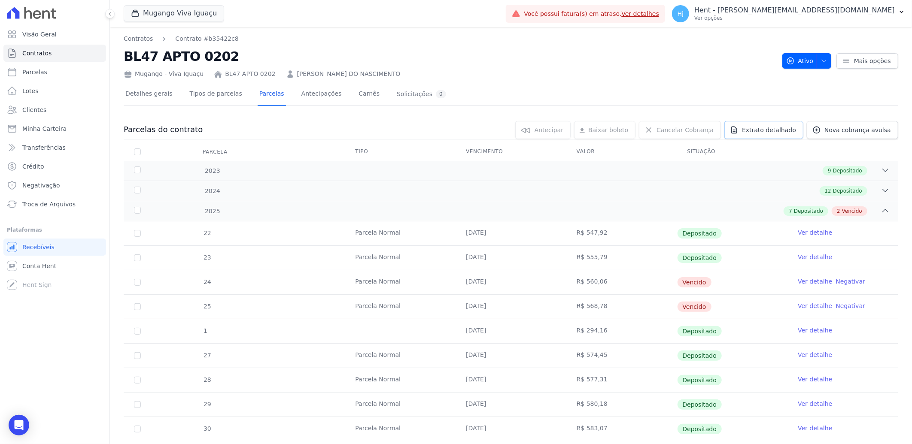
click at [779, 135] on link "Extrato detalhado" at bounding box center [763, 130] width 79 height 18
click at [879, 130] on span "Exportar PDF" at bounding box center [884, 130] width 45 height 9
click at [40, 110] on span "Clientes" at bounding box center [34, 110] width 24 height 9
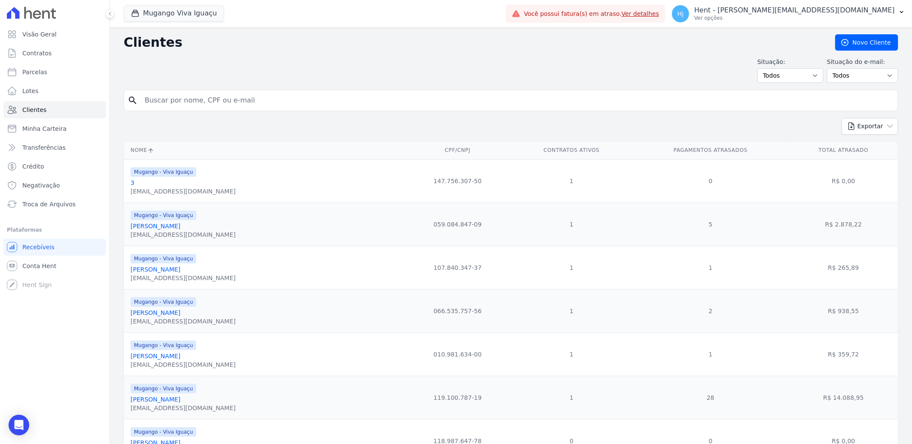
click at [267, 102] on input "search" at bounding box center [517, 100] width 755 height 17
paste input "Raiane Dos Santos Leite"
type input "Raiane Dos Santos Leite"
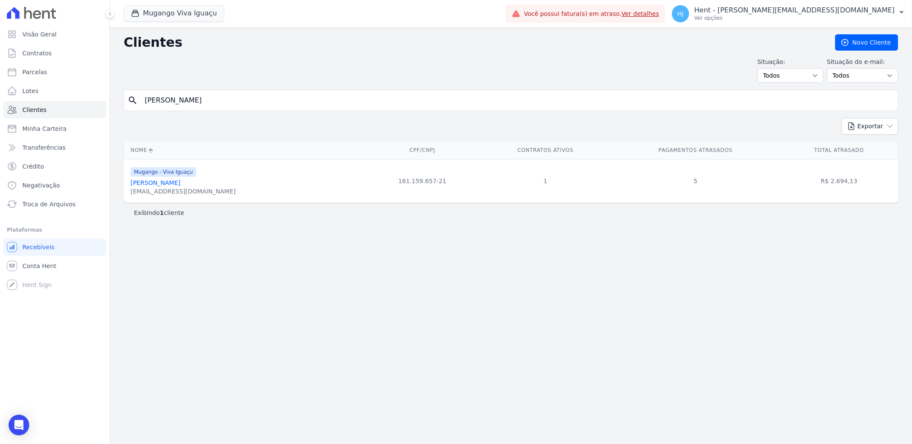
click at [165, 182] on link "Raiane Dos Santos Leite" at bounding box center [156, 182] width 50 height 7
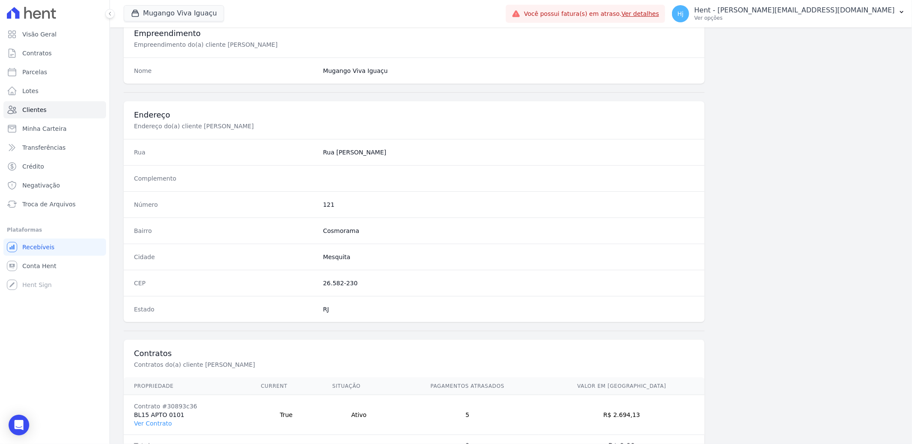
scroll to position [360, 0]
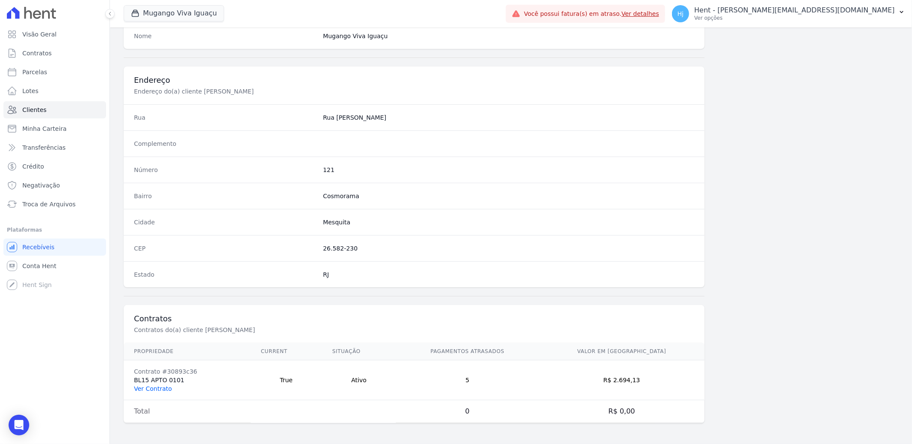
click at [148, 388] on link "Ver Contrato" at bounding box center [153, 389] width 38 height 7
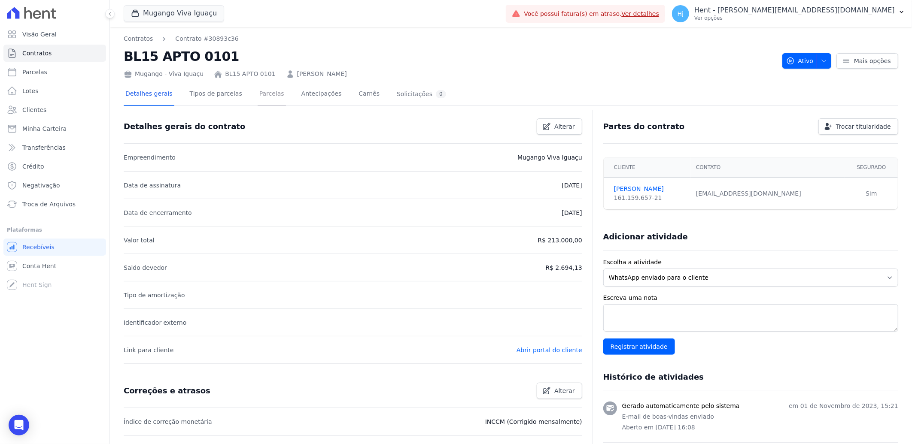
click at [258, 93] on link "Parcelas" at bounding box center [272, 94] width 28 height 23
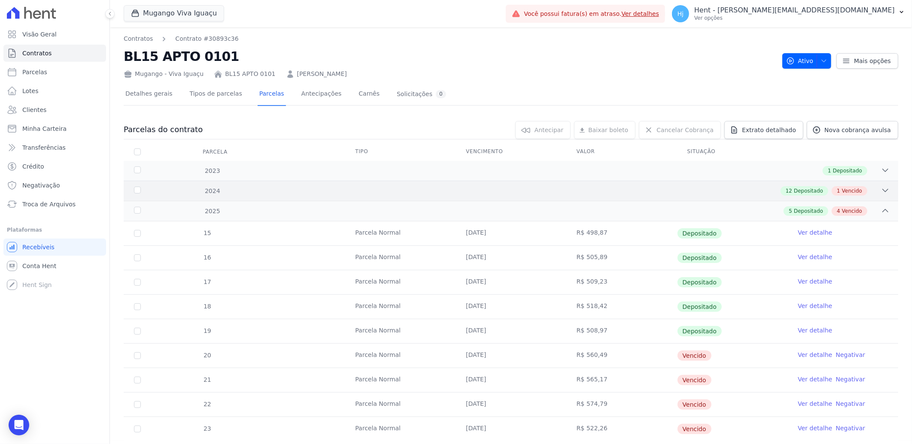
click at [505, 189] on div "12 Depositado 1 Vencido" at bounding box center [549, 190] width 681 height 9
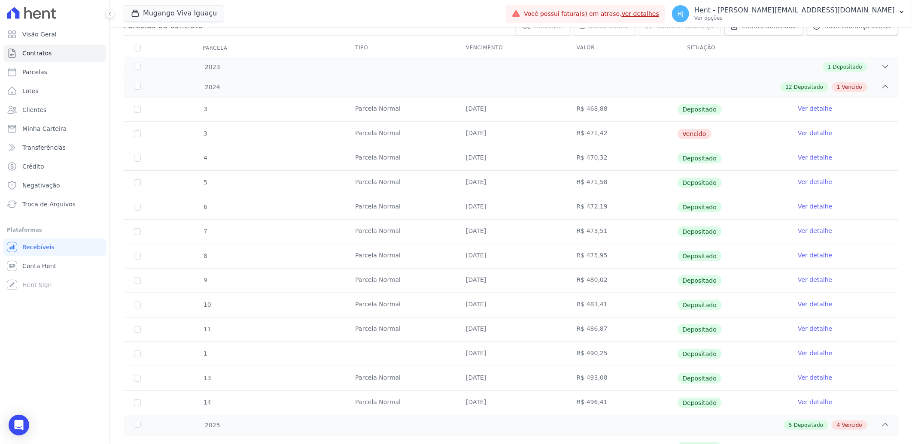
scroll to position [341, 0]
